Goal: Use online tool/utility: Use online tool/utility

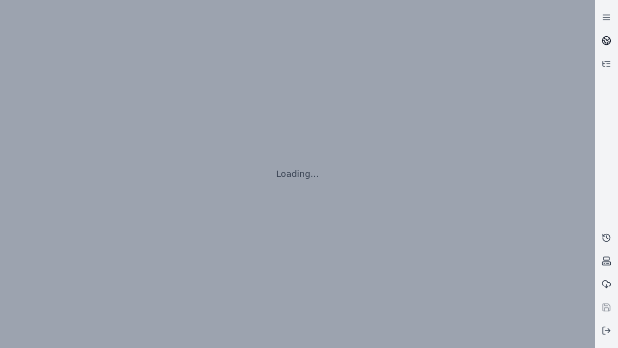
click at [607, 41] on icon at bounding box center [608, 38] width 6 height 3
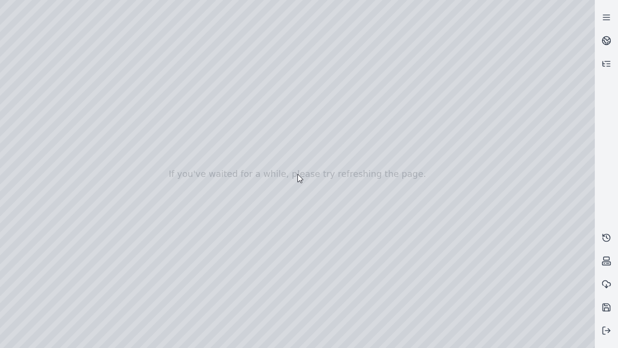
click at [21, 88] on div at bounding box center [297, 174] width 595 height 348
click at [21, 100] on div at bounding box center [297, 174] width 595 height 348
click at [161, 22] on div at bounding box center [297, 174] width 595 height 348
drag, startPoint x: 98, startPoint y: 65, endPoint x: 320, endPoint y: 239, distance: 282.5
click at [320, 239] on div at bounding box center [297, 174] width 595 height 348
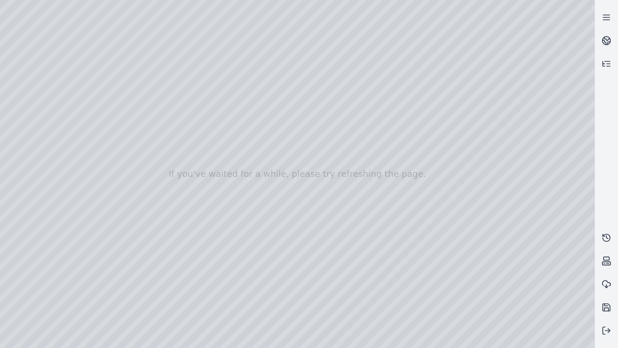
click at [294, 318] on div at bounding box center [297, 174] width 595 height 348
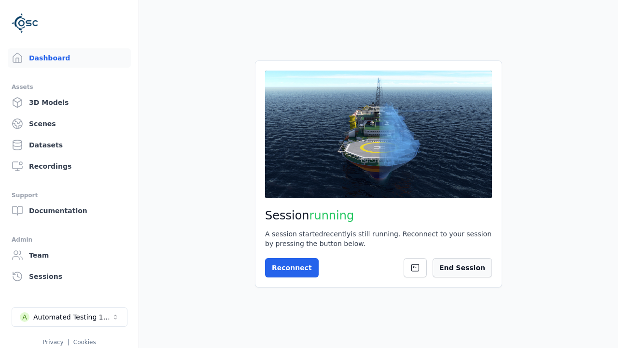
click at [467, 268] on button "End Session" at bounding box center [462, 267] width 59 height 19
